Goal: Information Seeking & Learning: Learn about a topic

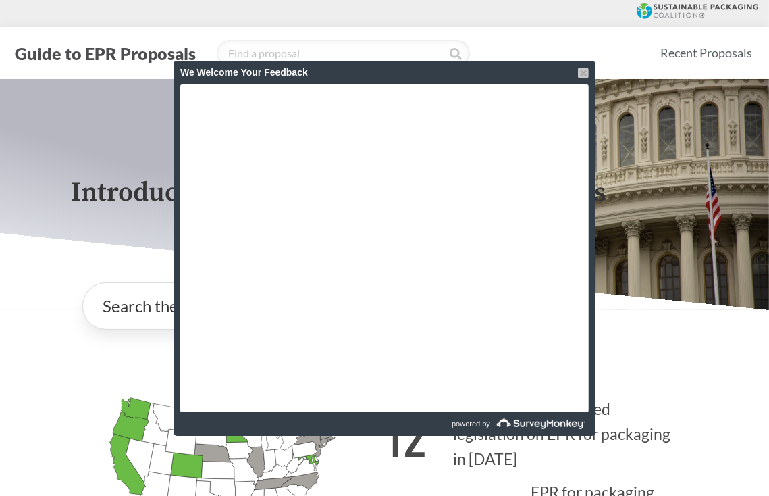
click at [585, 75] on div at bounding box center [583, 73] width 11 height 11
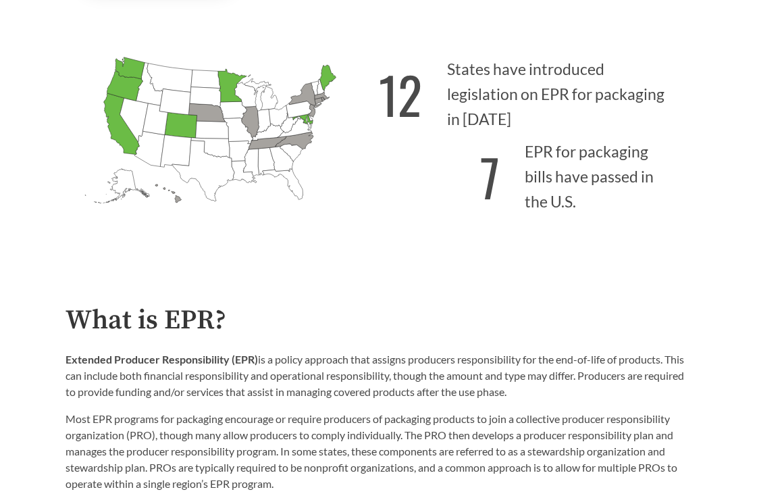
scroll to position [334, 0]
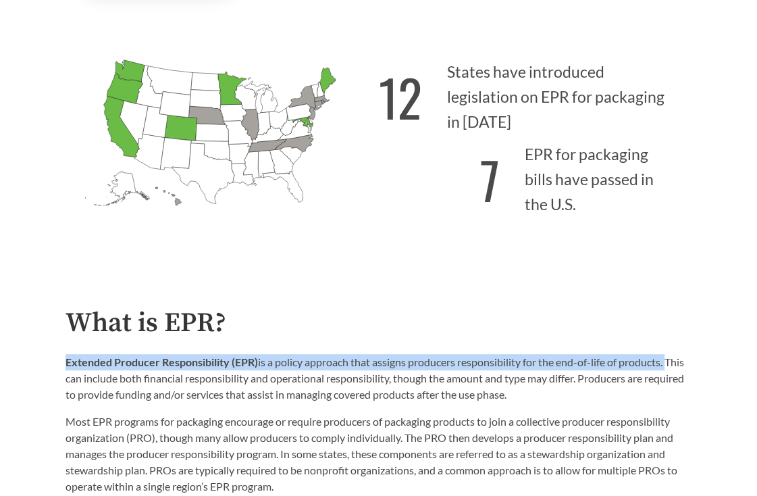
drag, startPoint x: 65, startPoint y: 361, endPoint x: 669, endPoint y: 362, distance: 604.3
click at [669, 362] on p "Extended Producer Responsibility (EPR) is a policy approach that assigns produc…" at bounding box center [378, 378] width 627 height 49
copy p "Extended Producer Responsibility (EPR) is a policy approach that assigns produc…"
click at [558, 336] on h2 "What is EPR?" at bounding box center [378, 323] width 627 height 30
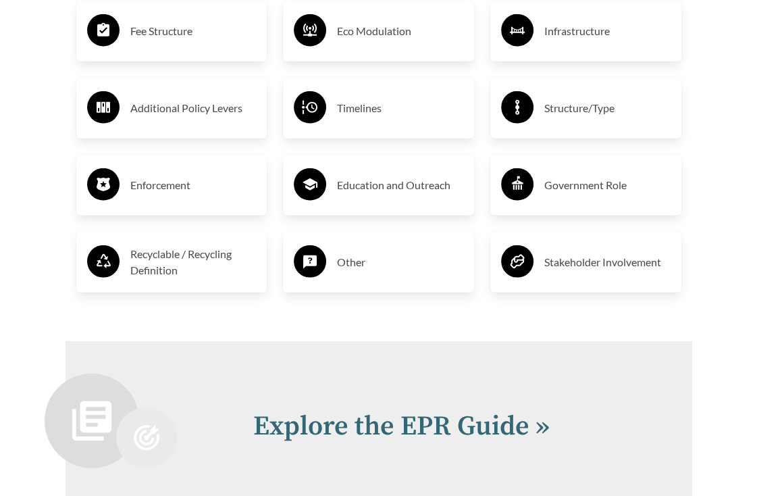
scroll to position [2630, 0]
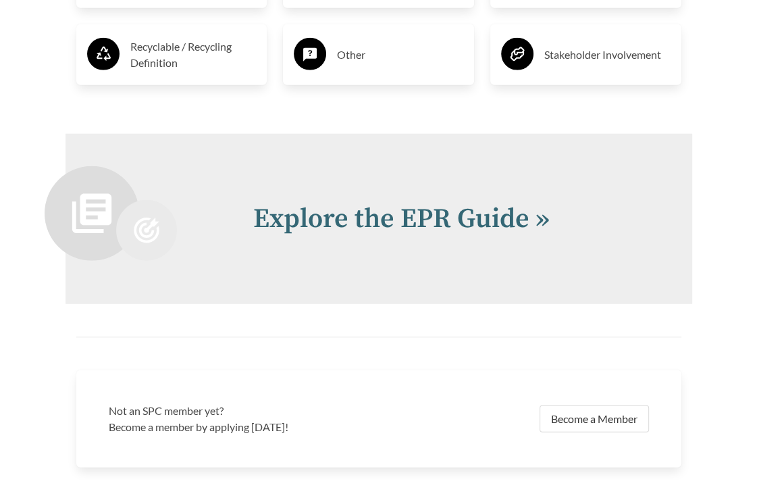
click at [594, 370] on div "Not an SPC member yet? Become a member by applying today! Become a Member" at bounding box center [378, 418] width 605 height 97
